Goal: Task Accomplishment & Management: Use online tool/utility

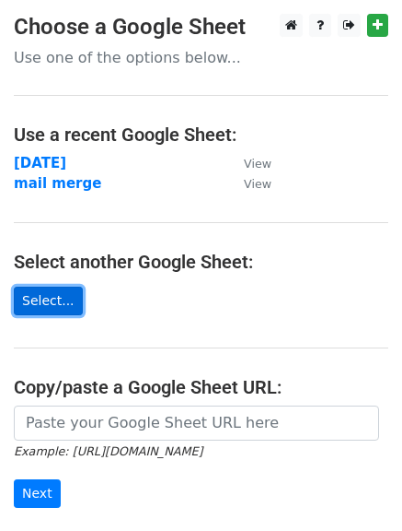
click at [47, 302] on link "Select..." at bounding box center [48, 300] width 69 height 29
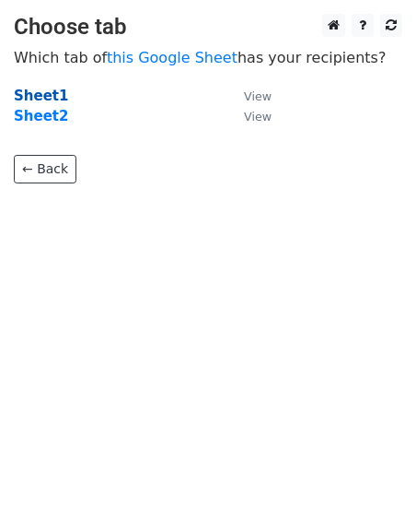
click at [31, 97] on strong "Sheet1" at bounding box center [41, 95] width 54 height 17
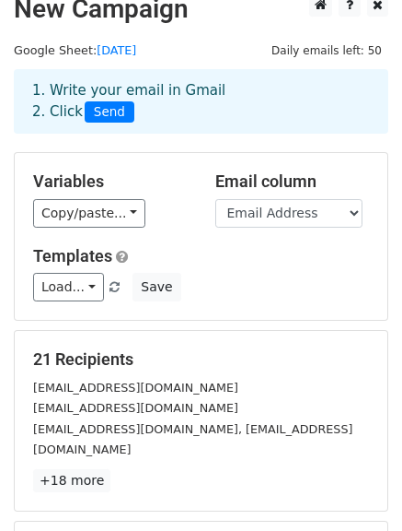
scroll to position [19, 0]
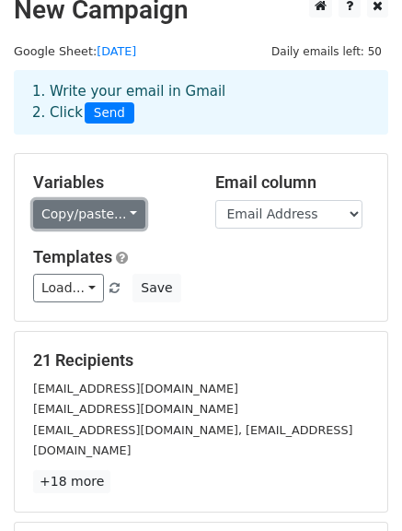
click at [128, 213] on link "Copy/paste..." at bounding box center [89, 214] width 112 height 29
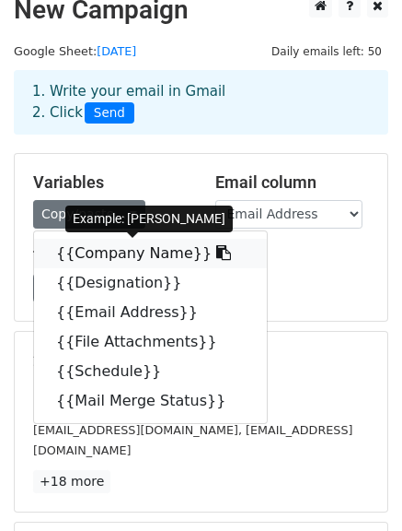
click at [216, 252] on icon at bounding box center [223, 252] width 15 height 15
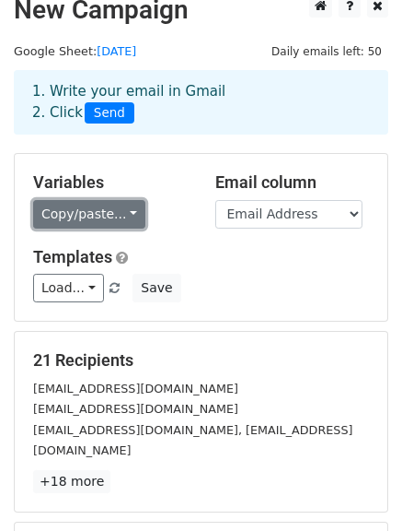
click at [122, 213] on link "Copy/paste..." at bounding box center [89, 214] width 112 height 29
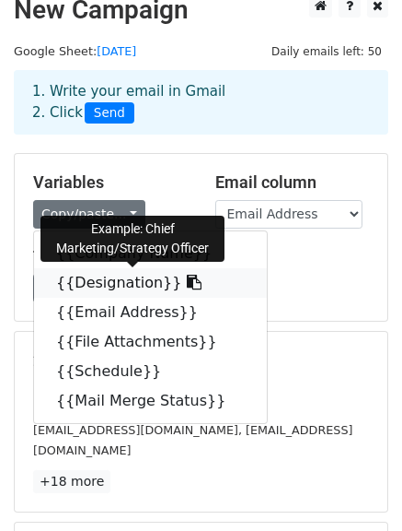
click at [187, 286] on icon at bounding box center [194, 281] width 15 height 15
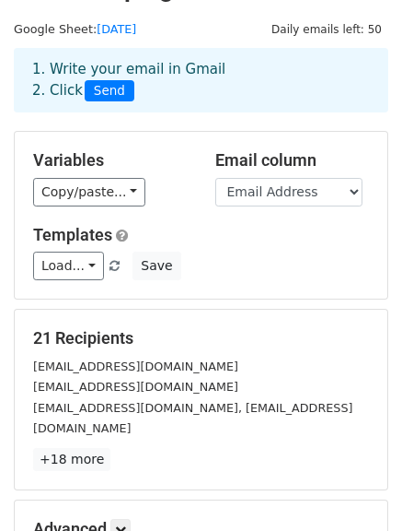
scroll to position [217, 0]
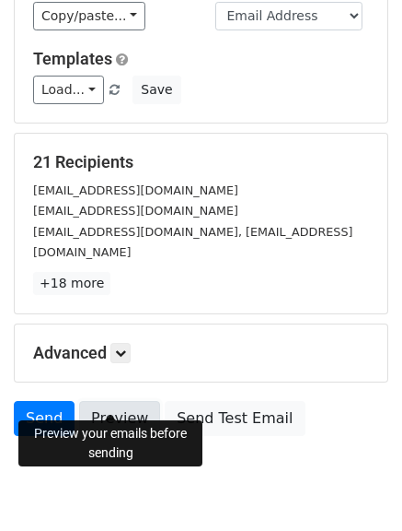
click at [106, 401] on link "Preview" at bounding box center [119, 418] width 81 height 35
click at [110, 401] on link "Preview" at bounding box center [119, 418] width 81 height 35
click at [116, 401] on link "Preview" at bounding box center [119, 418] width 81 height 35
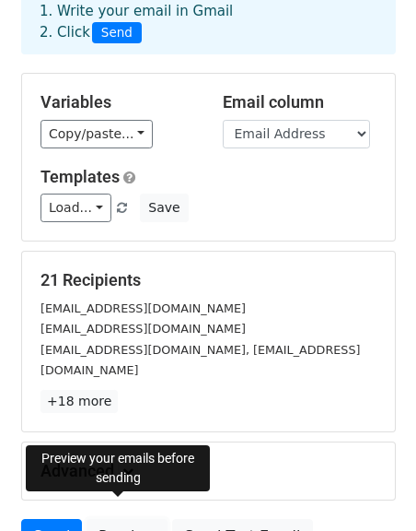
scroll to position [100, 0]
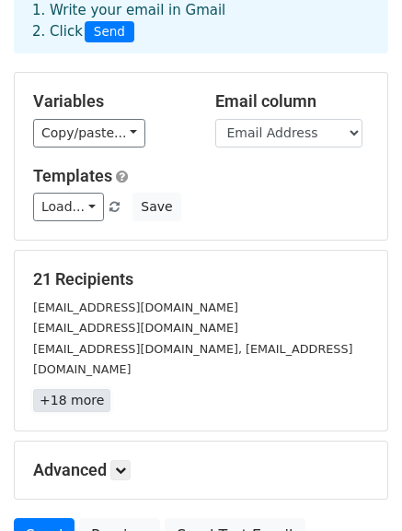
click at [74, 389] on link "+18 more" at bounding box center [71, 400] width 77 height 23
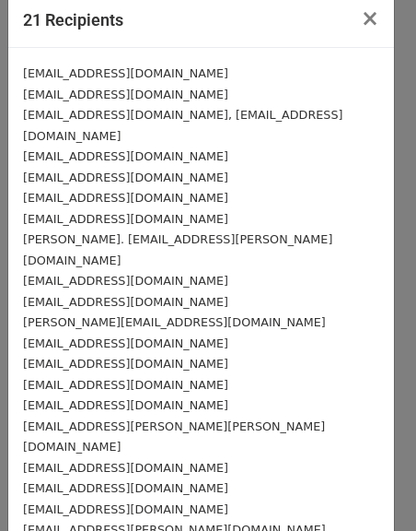
scroll to position [15, 0]
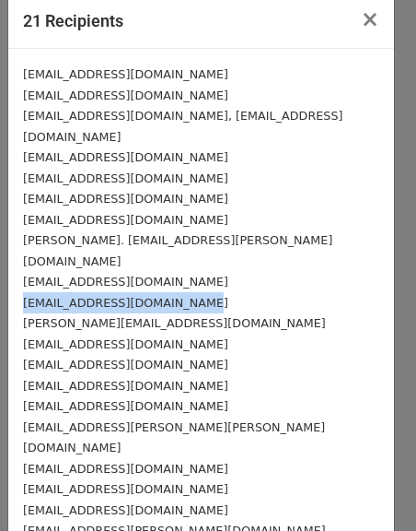
drag, startPoint x: 189, startPoint y: 263, endPoint x: 24, endPoint y: 263, distance: 164.9
click at [24, 292] on div "hiteshahlawat2512@gmail.com" at bounding box center [201, 302] width 356 height 21
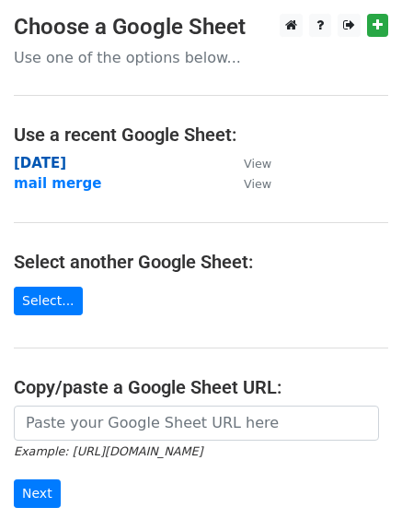
click at [39, 160] on strong "[DATE]" at bounding box center [40, 163] width 52 height 17
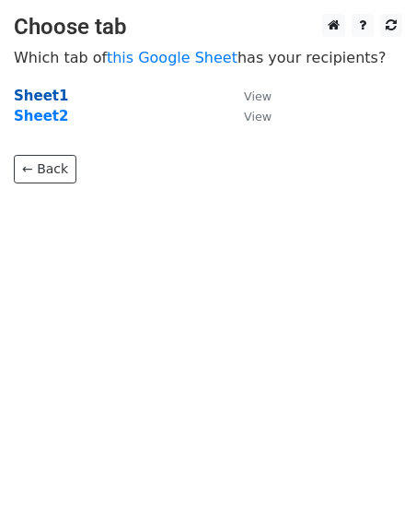
click at [50, 101] on strong "Sheet1" at bounding box center [41, 95] width 54 height 17
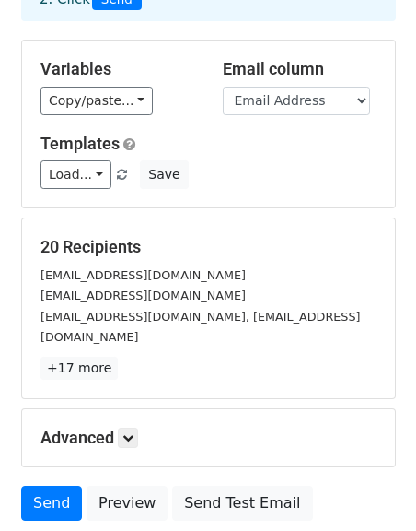
scroll to position [134, 0]
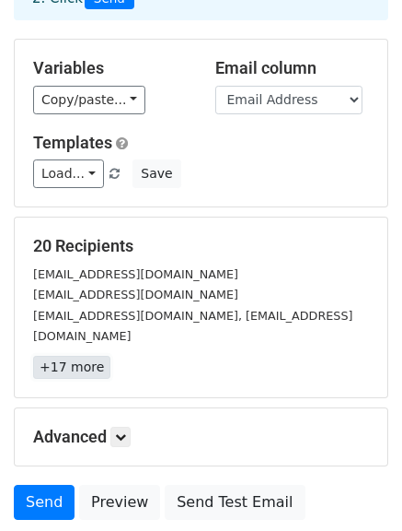
click at [65, 356] on link "+17 more" at bounding box center [71, 367] width 77 height 23
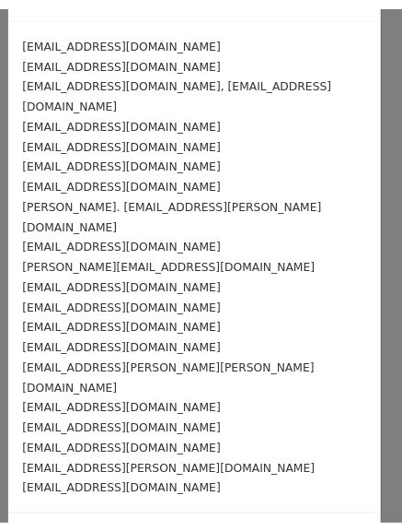
scroll to position [0, 0]
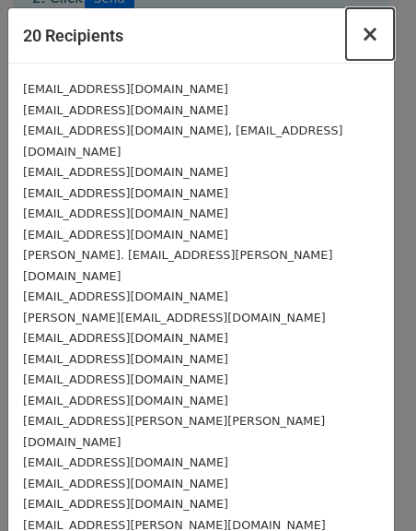
click at [361, 37] on span "×" at bounding box center [370, 34] width 18 height 26
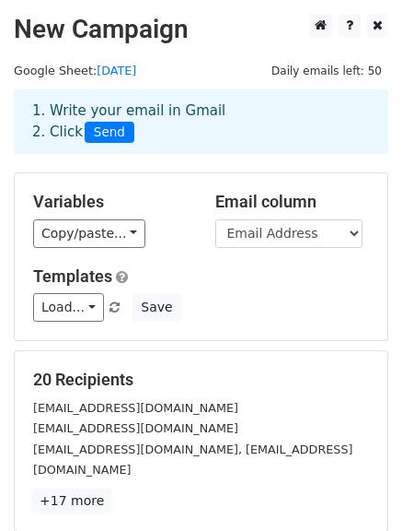
scroll to position [258, 0]
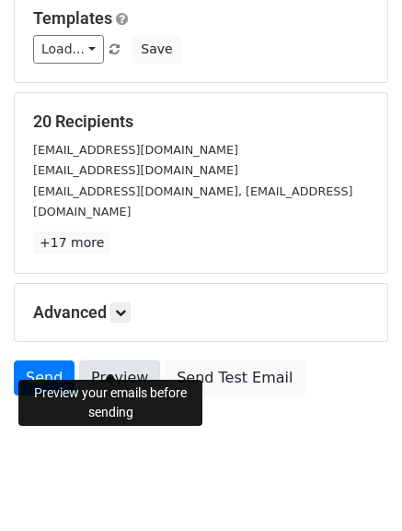
click at [112, 360] on link "Preview" at bounding box center [119, 377] width 81 height 35
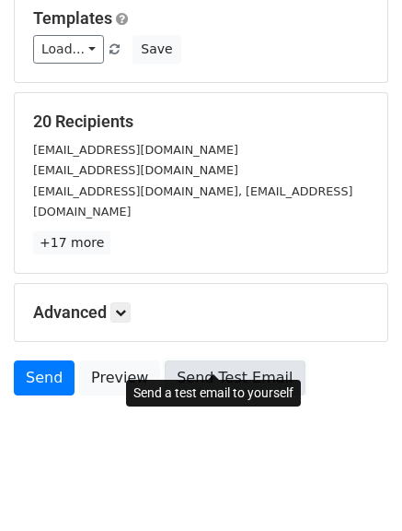
click at [208, 360] on link "Send Test Email" at bounding box center [235, 377] width 140 height 35
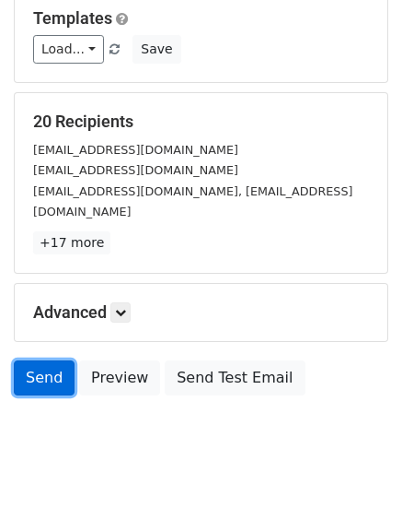
click at [37, 365] on link "Send" at bounding box center [44, 377] width 61 height 35
